Goal: Information Seeking & Learning: Find specific page/section

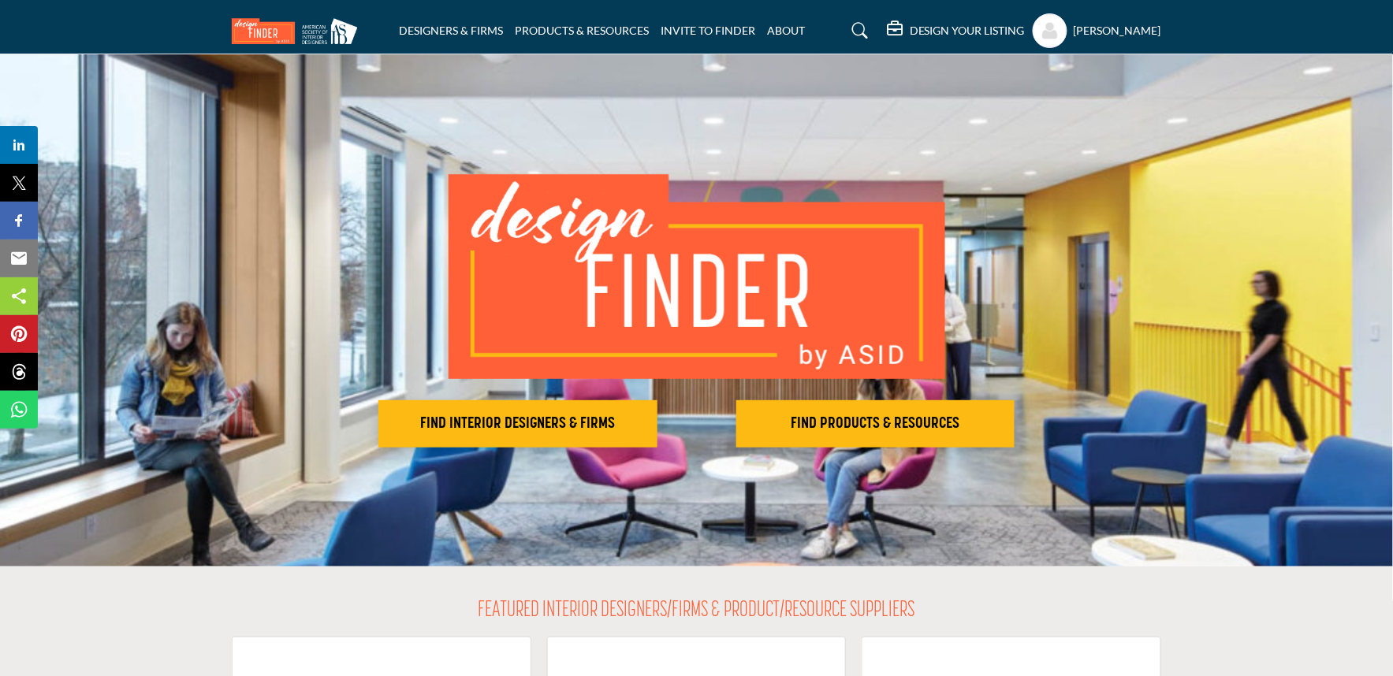
click at [473, 20] on div "DESIGNERS & FIRMS PRODUCTS & RESOURCES INVITE TO FINDER ABOUT" at bounding box center [697, 30] width 946 height 35
click at [468, 26] on link "DESIGNERS & FIRMS" at bounding box center [451, 30] width 104 height 13
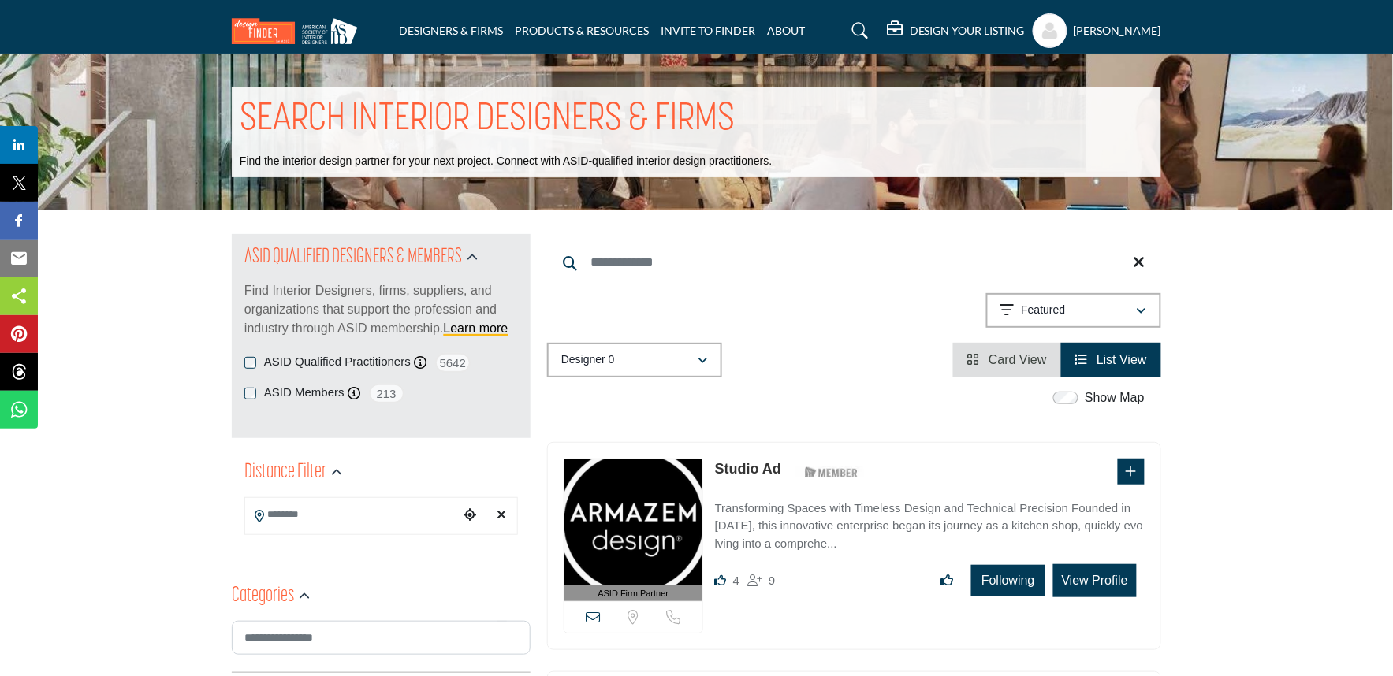
click at [642, 272] on input "Search Keyword" at bounding box center [854, 263] width 614 height 38
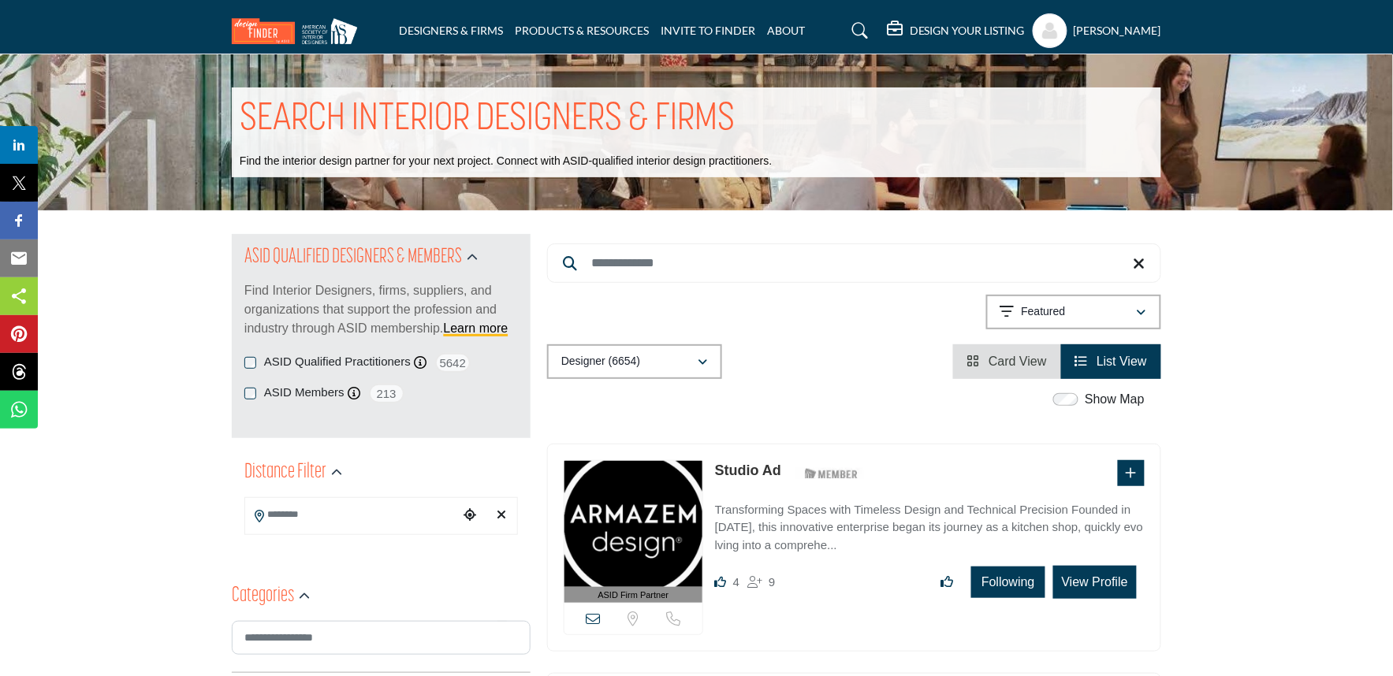
click at [990, 264] on input "Search Keyword" at bounding box center [854, 263] width 614 height 39
click at [698, 268] on input "Search Keyword" at bounding box center [854, 263] width 614 height 39
click at [781, 373] on div "Designer (6654) All (6935) Designer (6654) Products (3) Projects (281)" at bounding box center [854, 361] width 614 height 35
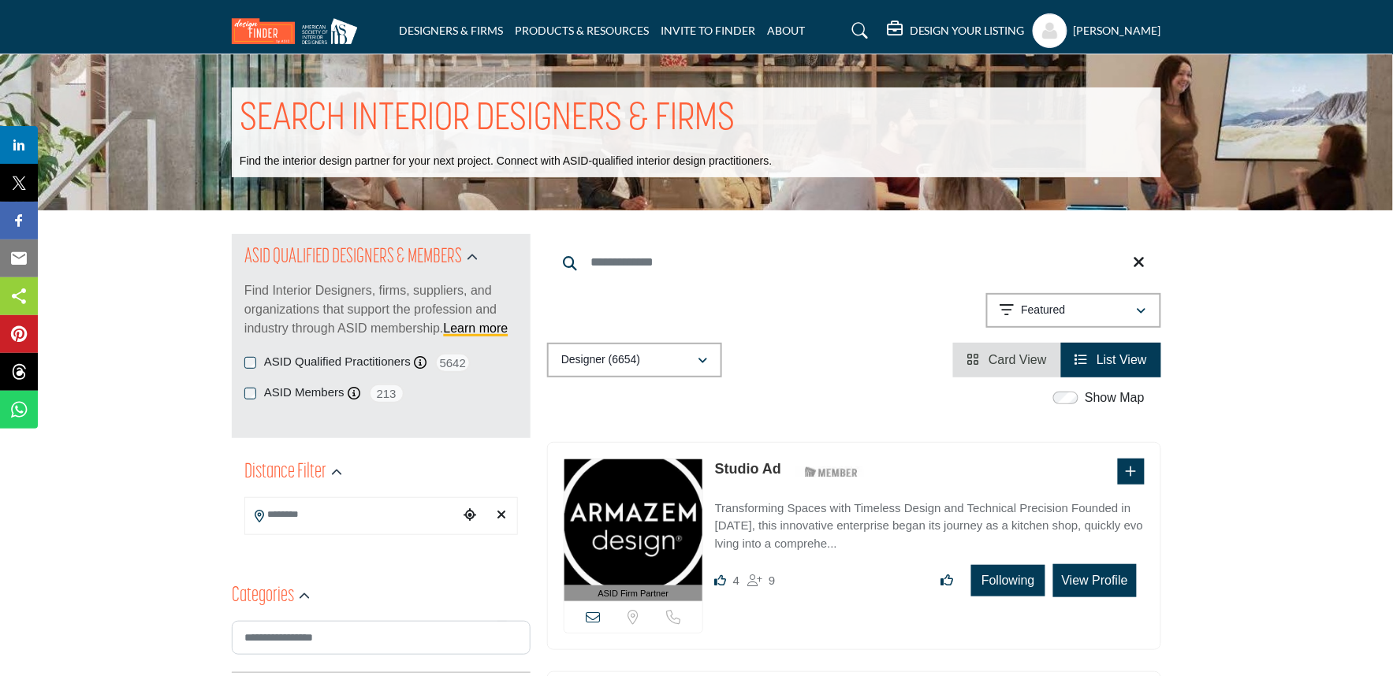
click at [781, 373] on div "Designer (6654) All (6935) Designer (6654) Products (3) Projects (281)" at bounding box center [854, 360] width 614 height 35
drag, startPoint x: 753, startPoint y: 262, endPoint x: 757, endPoint y: 276, distance: 14.5
click at [753, 262] on input "Search Keyword" at bounding box center [854, 263] width 614 height 38
click at [826, 398] on div "Show Map" at bounding box center [846, 399] width 614 height 20
click at [828, 399] on div "Show Map" at bounding box center [846, 399] width 614 height 20
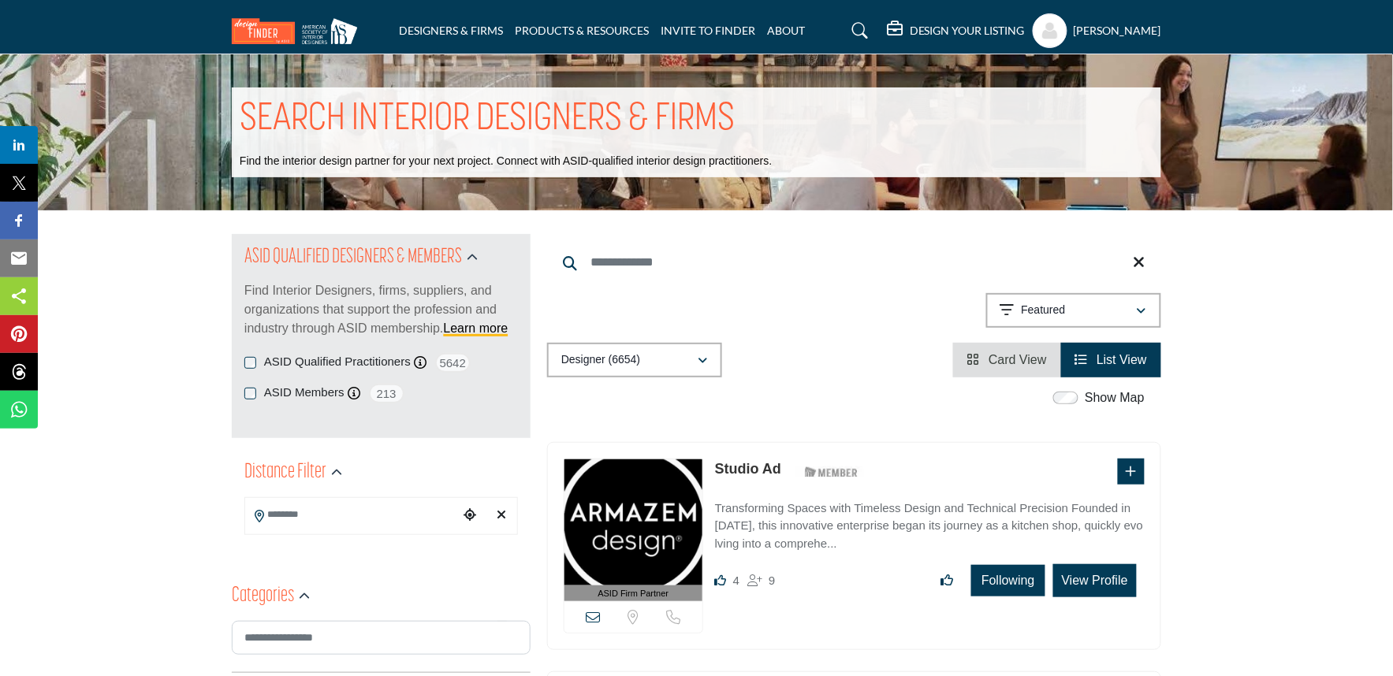
click at [807, 245] on input "Search Keyword" at bounding box center [854, 263] width 614 height 38
